Goal: Entertainment & Leisure: Consume media (video, audio)

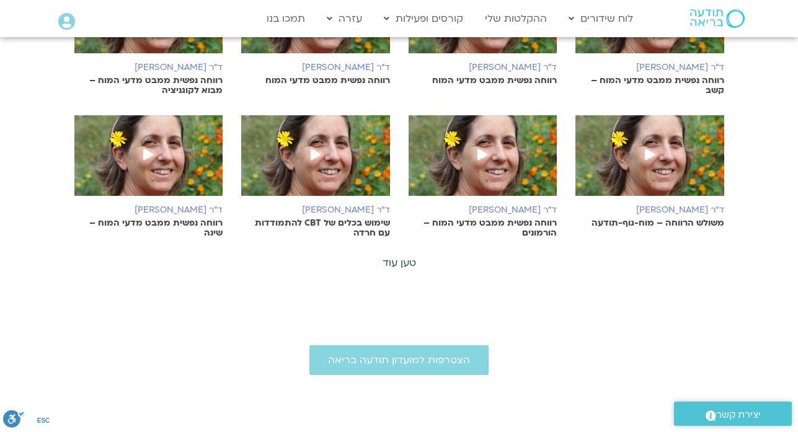
click at [398, 264] on link "טען עוד" at bounding box center [398, 263] width 33 height 14
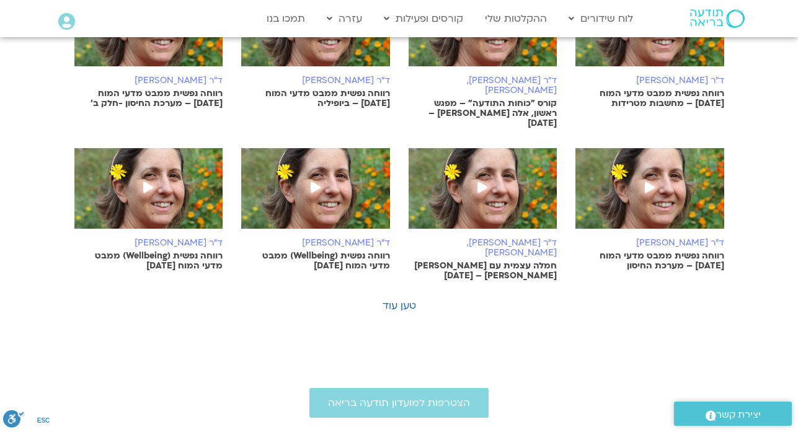
scroll to position [1331, 0]
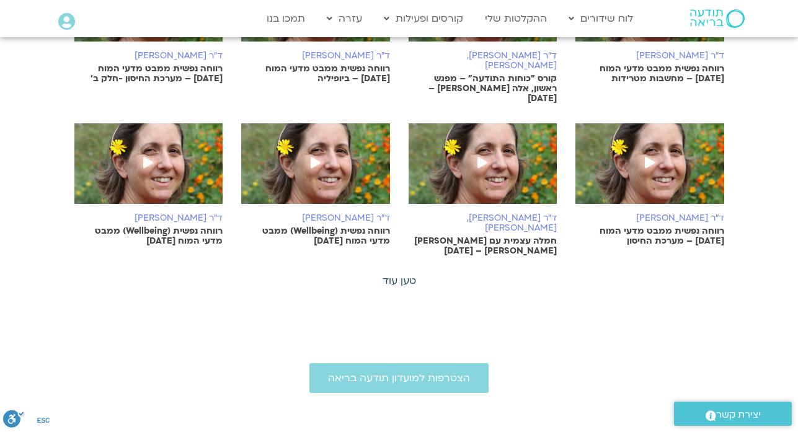
click at [394, 274] on link "טען עוד" at bounding box center [398, 281] width 33 height 14
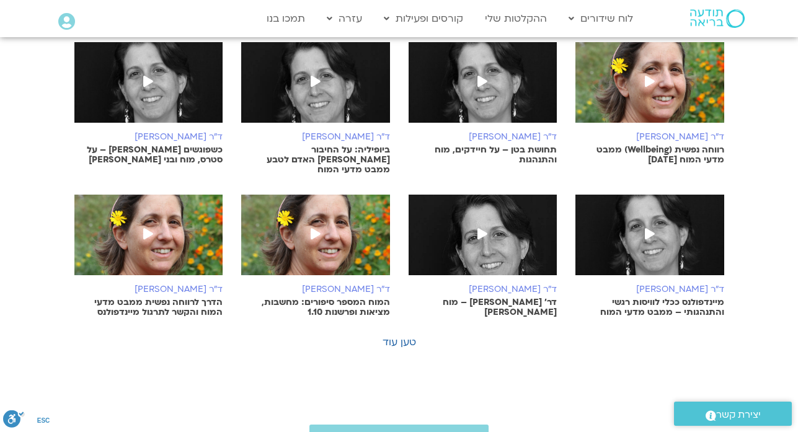
scroll to position [1876, 0]
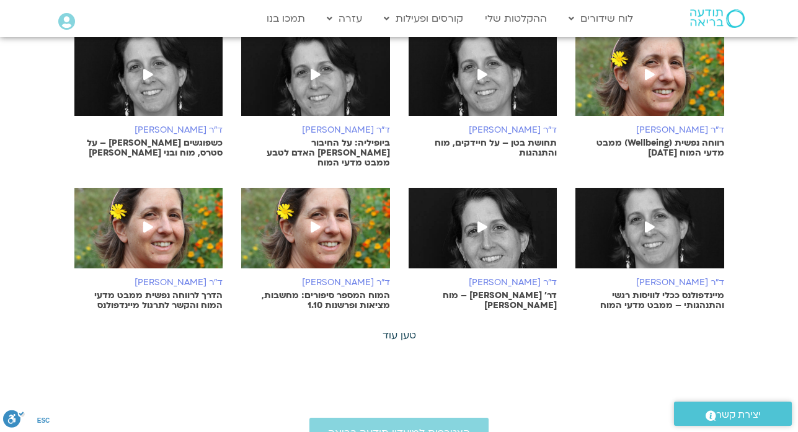
click at [404, 328] on link "טען עוד" at bounding box center [398, 335] width 33 height 14
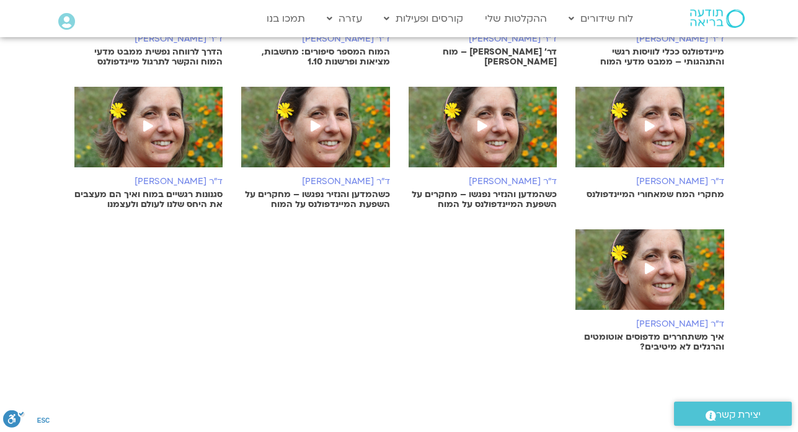
scroll to position [2124, 0]
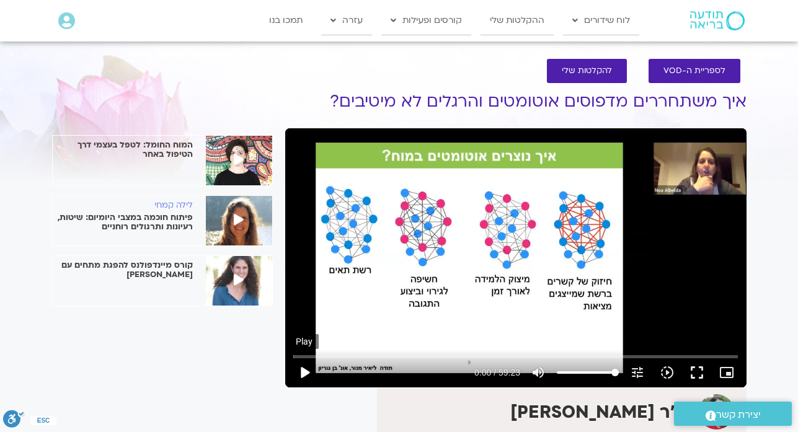
click at [304, 375] on button "play_arrow" at bounding box center [304, 373] width 30 height 30
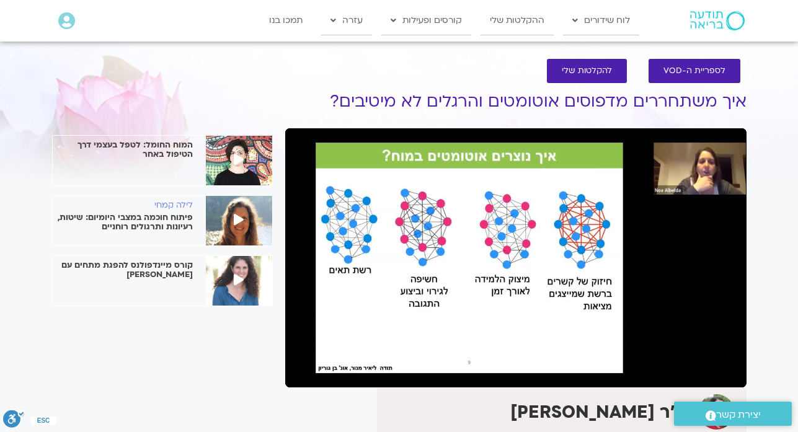
click at [309, 352] on div "Skip Ad 0:00 pause 0:03 / 59:23 volume_up Mute tune Resolution Auto 720p slow_m…" at bounding box center [515, 367] width 452 height 40
drag, startPoint x: 221, startPoint y: 418, endPoint x: 276, endPoint y: 374, distance: 71.0
click at [219, 418] on div "לספריית ה-VOD להקלטות שלי איך משתחררים מדפוסים אוטומטים והרגלים לא מיטיבים? ד"ר…" at bounding box center [399, 329] width 706 height 567
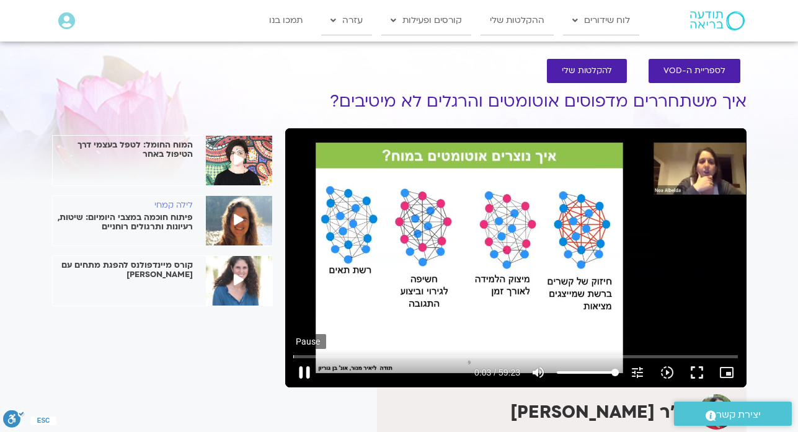
click at [306, 372] on button "pause" at bounding box center [304, 373] width 30 height 30
type input "3.968"
click at [306, 372] on button "play_arrow" at bounding box center [304, 373] width 30 height 30
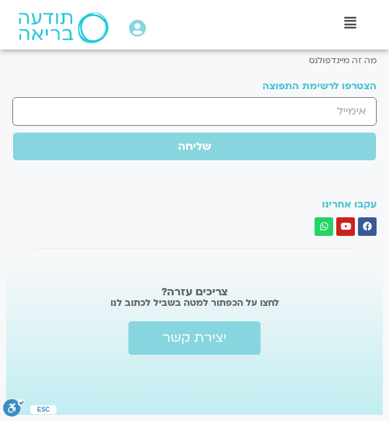
scroll to position [1045, 0]
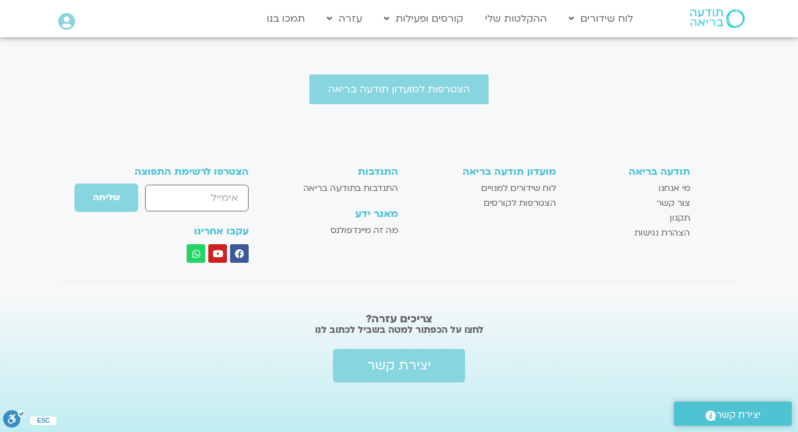
scroll to position [651, 0]
drag, startPoint x: 741, startPoint y: 177, endPoint x: 807, endPoint y: 27, distance: 163.7
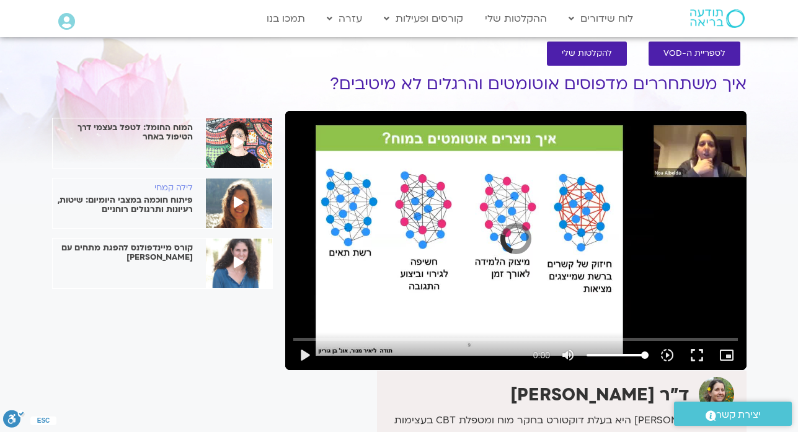
scroll to position [0, 0]
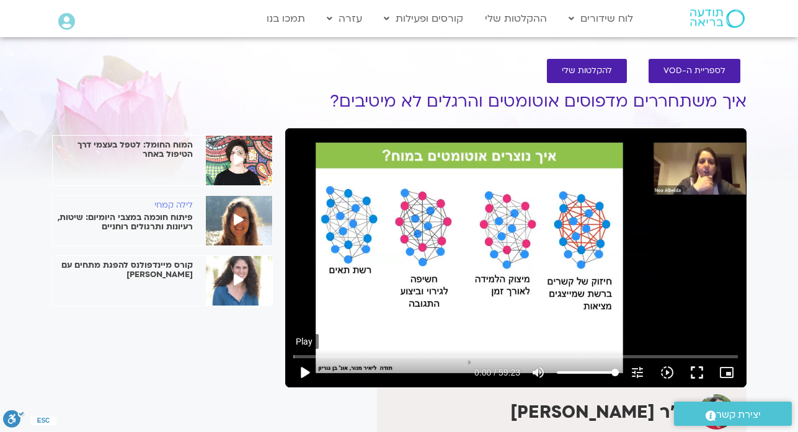
click at [302, 373] on button "play_arrow" at bounding box center [304, 373] width 30 height 30
click at [304, 373] on button "pause" at bounding box center [304, 373] width 30 height 30
type input "243.968"
click at [304, 373] on button "play_arrow" at bounding box center [304, 373] width 30 height 30
click at [304, 377] on button "pause" at bounding box center [304, 373] width 30 height 30
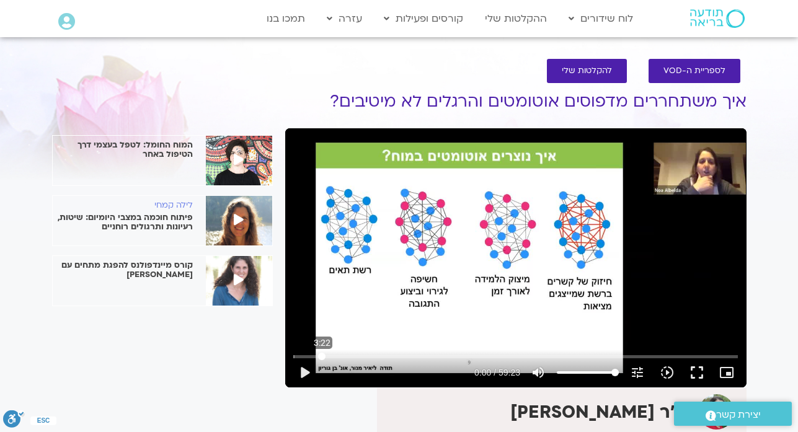
click at [322, 357] on input "Seek" at bounding box center [515, 356] width 444 height 7
click at [326, 356] on input "Seek" at bounding box center [515, 356] width 444 height 7
click at [327, 356] on input "Seek" at bounding box center [515, 356] width 444 height 7
click at [306, 375] on button "play_arrow" at bounding box center [304, 373] width 30 height 30
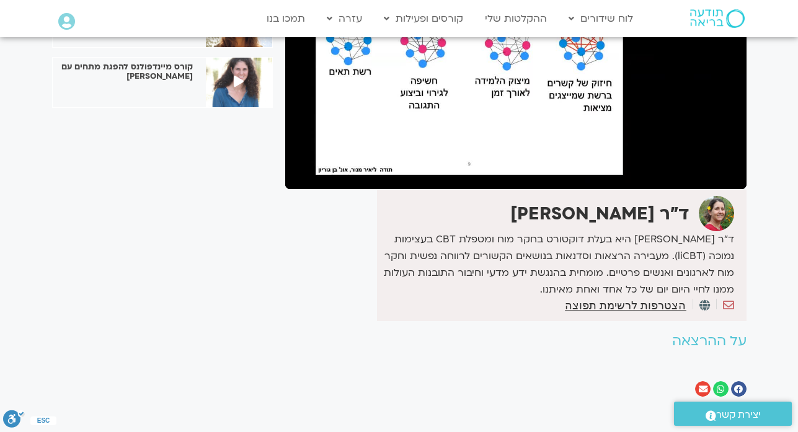
scroll to position [6, 0]
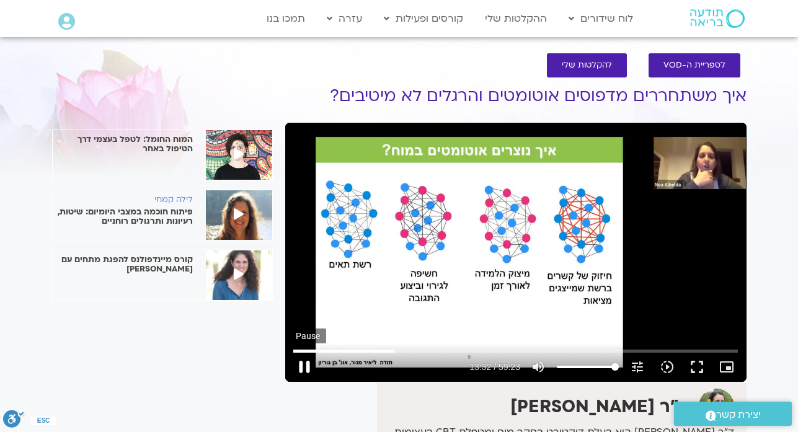
click at [306, 372] on button "pause" at bounding box center [304, 367] width 30 height 30
type input "812.785478"
